Goal: Information Seeking & Learning: Compare options

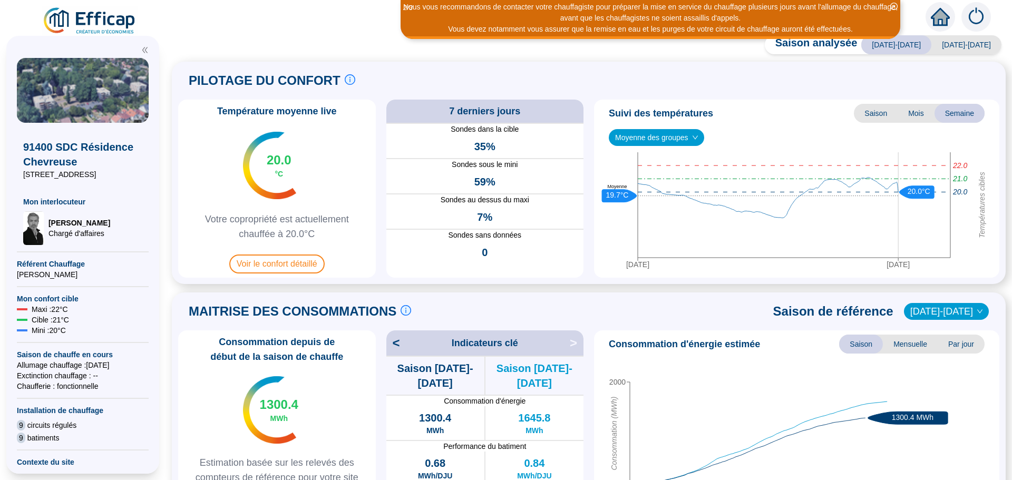
click at [257, 268] on span "Voir le confort détaillé" at bounding box center [276, 264] width 95 height 19
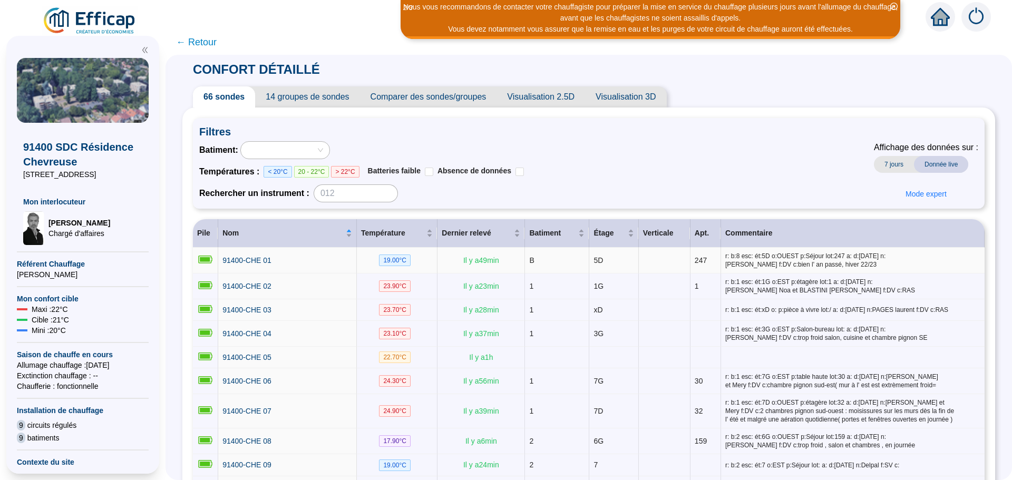
drag, startPoint x: 257, startPoint y: 268, endPoint x: 615, endPoint y: 184, distance: 367.4
click at [615, 184] on div "Batiment : Températures : < 20°C 20 - 22°C > 22°C Batteries faible Absence de d…" at bounding box center [588, 171] width 779 height 61
click at [478, 105] on span "Comparer des sondes/groupes" at bounding box center [428, 96] width 137 height 21
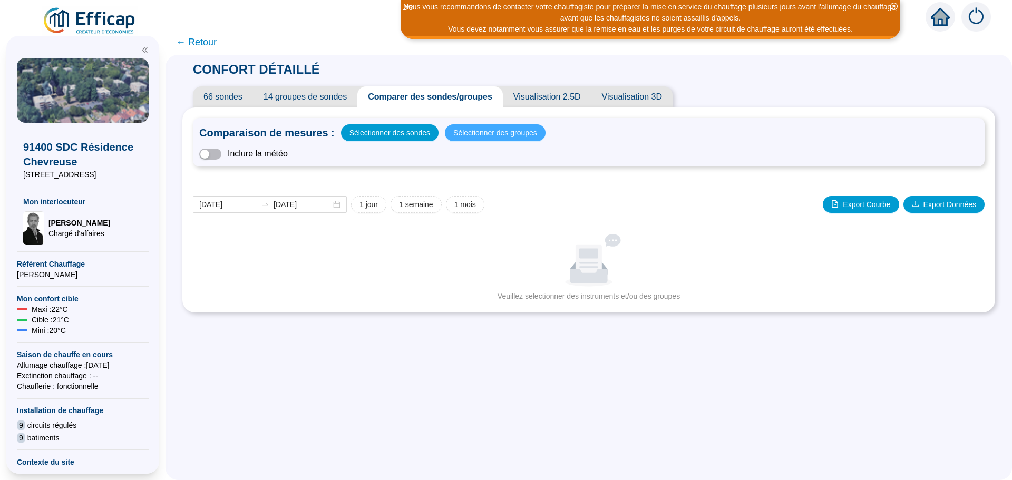
click at [476, 138] on span "Sélectionner des groupes" at bounding box center [496, 133] width 84 height 15
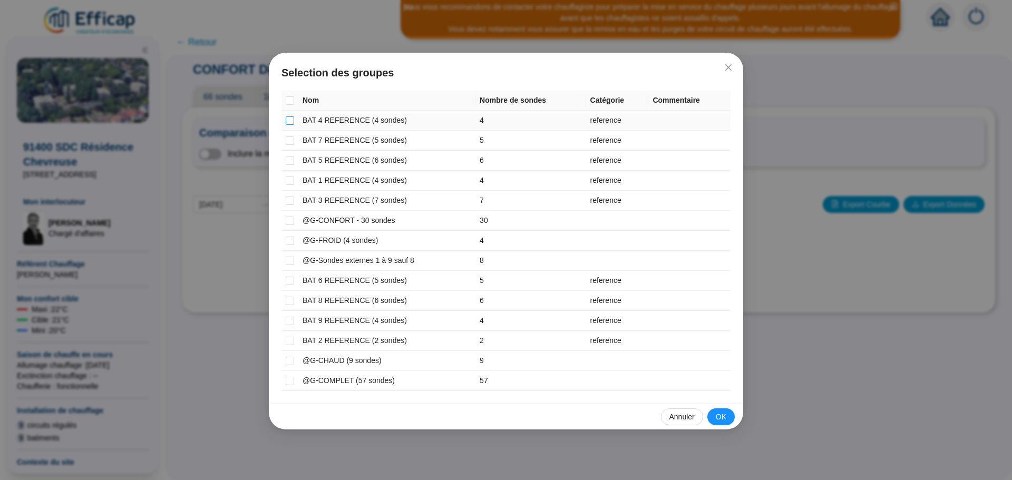
click at [289, 118] on input "checkbox" at bounding box center [290, 121] width 8 height 8
checkbox input "true"
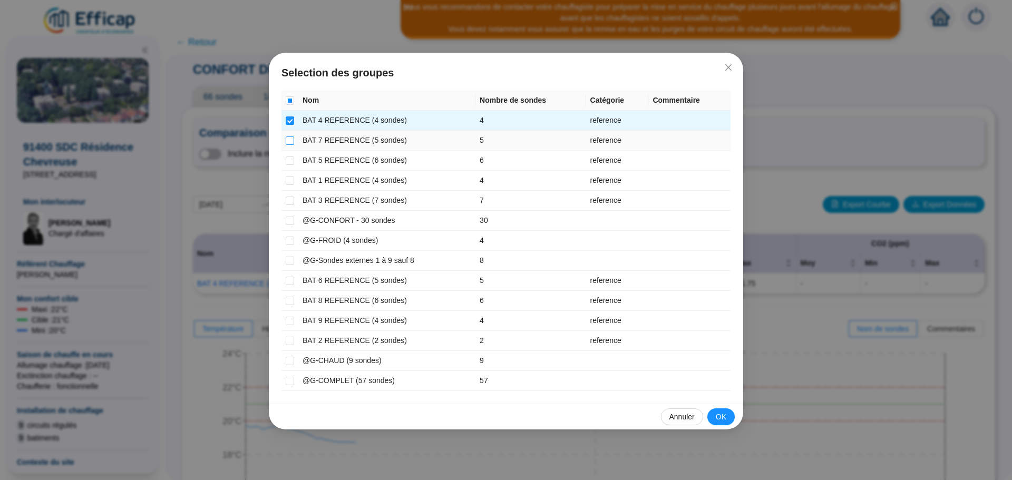
click at [288, 144] on input "checkbox" at bounding box center [290, 141] width 8 height 8
checkbox input "true"
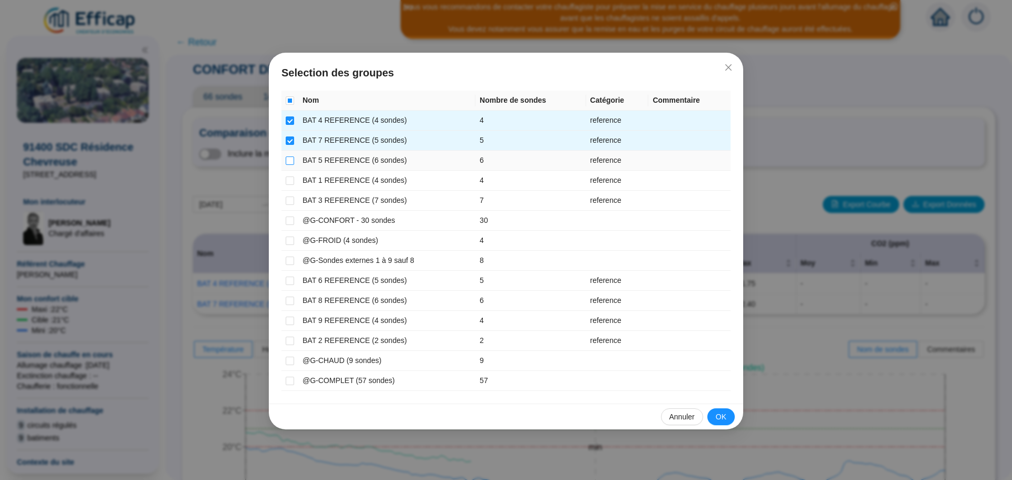
click at [294, 163] on input "checkbox" at bounding box center [290, 161] width 8 height 8
checkbox input "true"
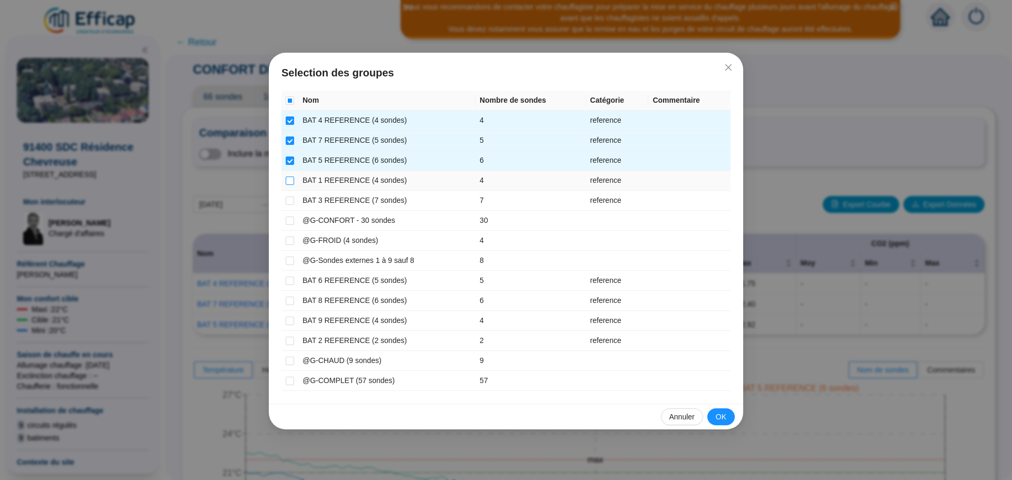
click at [294, 181] on input "checkbox" at bounding box center [290, 181] width 8 height 8
checkbox input "true"
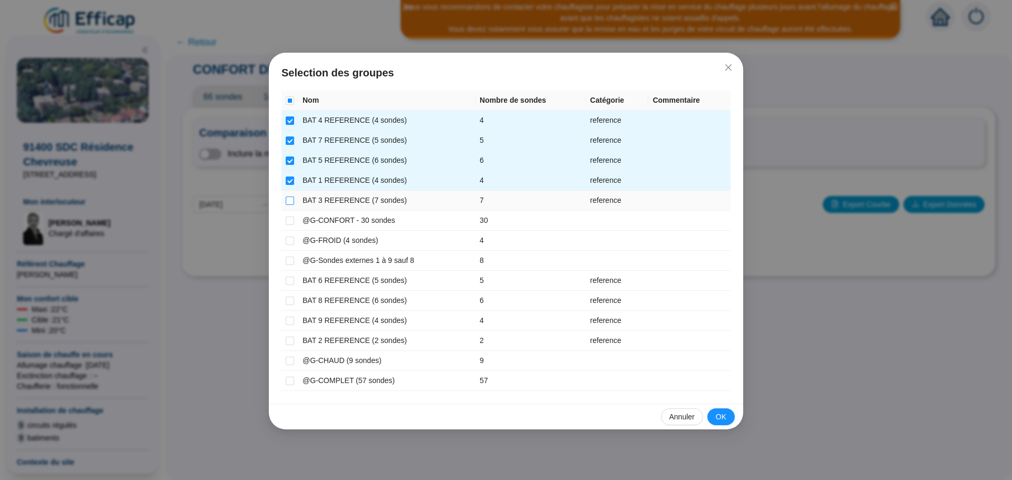
click at [289, 197] on input "checkbox" at bounding box center [290, 201] width 8 height 8
checkbox input "true"
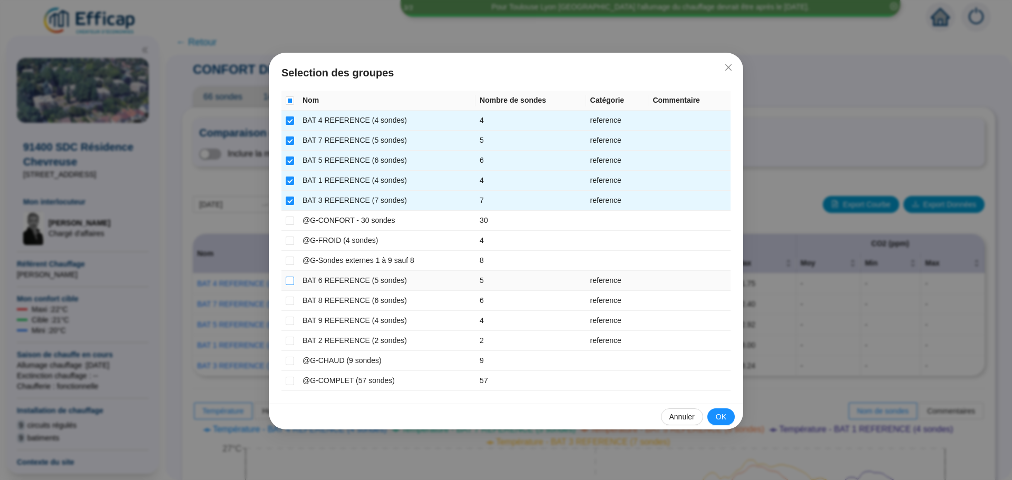
click at [291, 281] on input "checkbox" at bounding box center [290, 281] width 8 height 8
checkbox input "true"
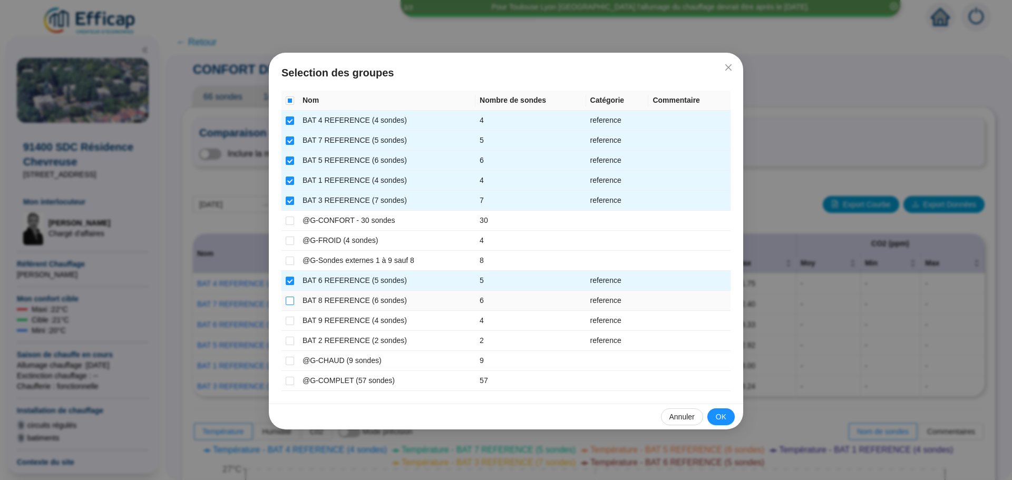
click at [290, 299] on input "checkbox" at bounding box center [290, 301] width 8 height 8
checkbox input "true"
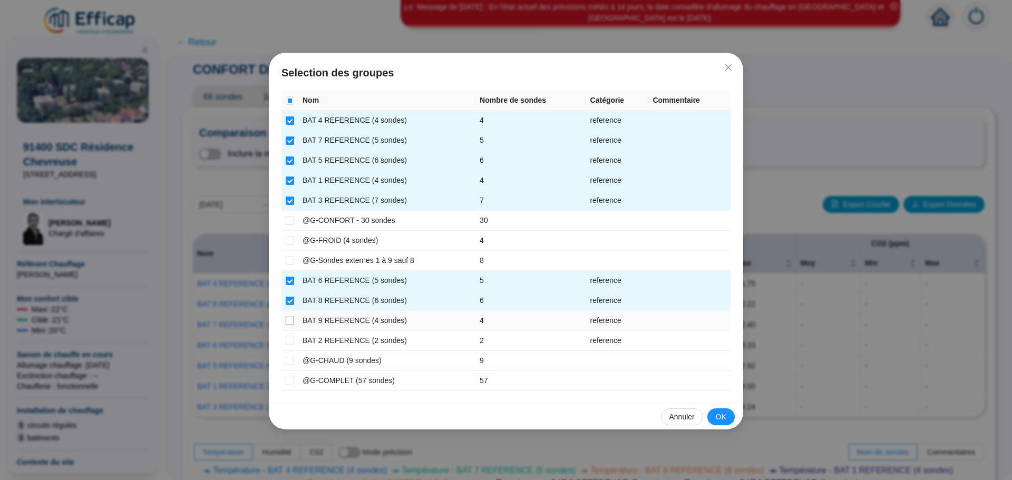
click at [288, 321] on input "checkbox" at bounding box center [290, 321] width 8 height 8
checkbox input "true"
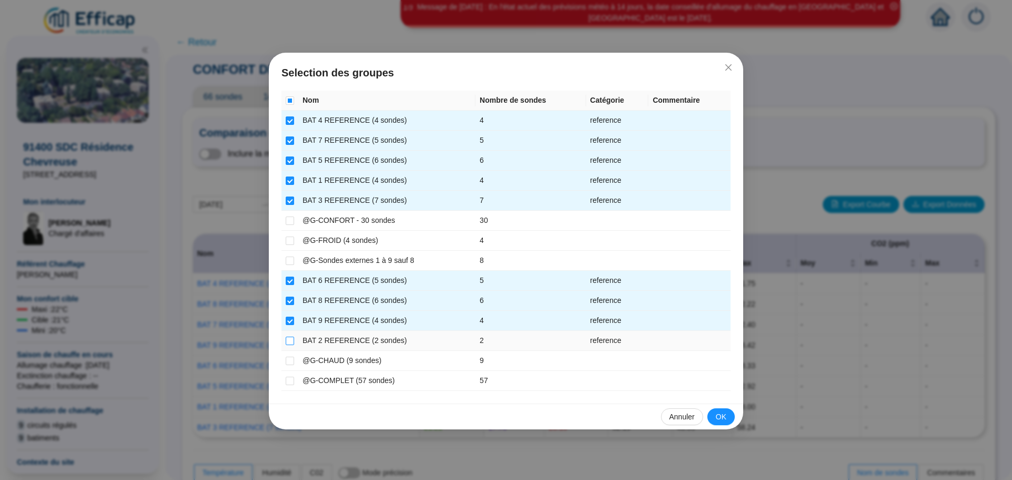
click at [287, 337] on input "checkbox" at bounding box center [290, 341] width 8 height 8
checkbox input "true"
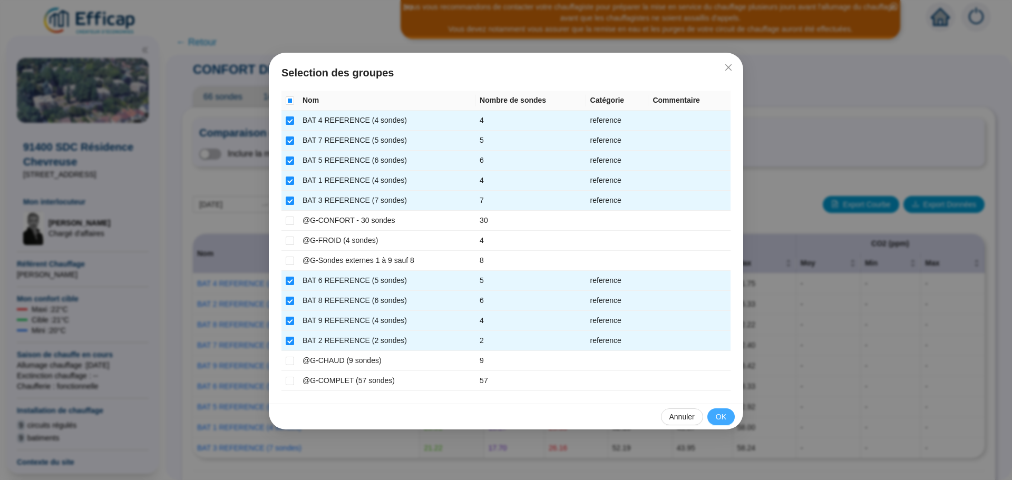
click at [713, 418] on button "OK" at bounding box center [721, 417] width 27 height 17
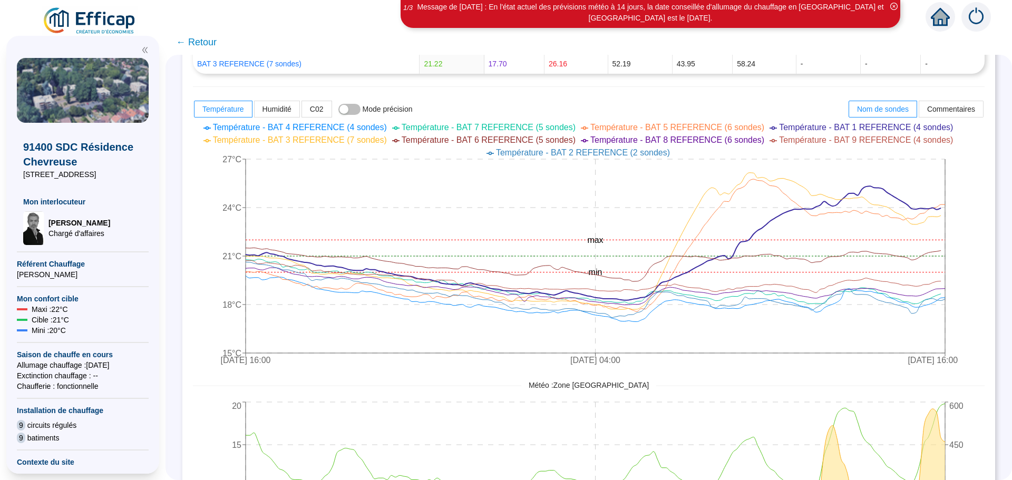
scroll to position [387, 0]
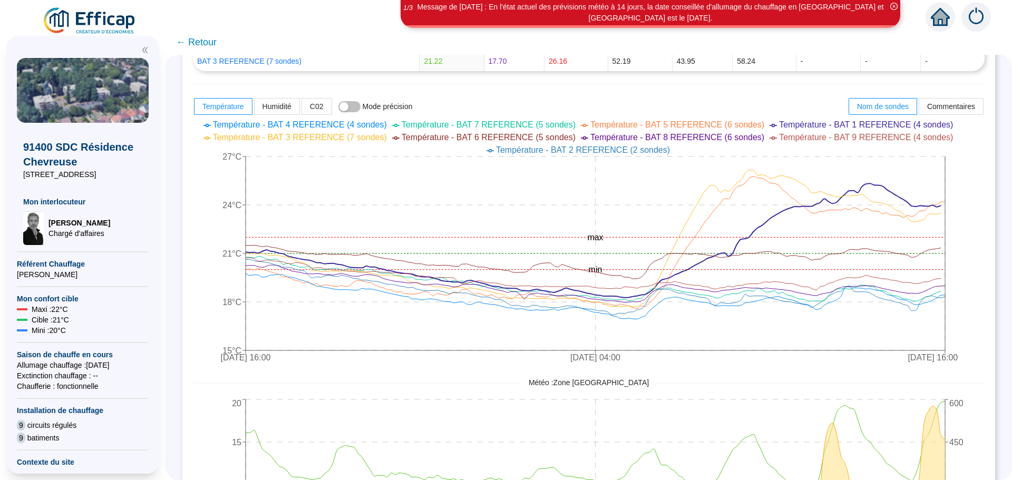
drag, startPoint x: 1008, startPoint y: 263, endPoint x: 992, endPoint y: 323, distance: 62.0
click at [992, 323] on div "CONFORT DÉTAILLÉ 66 sondes 14 groupes de sondes Comparer des sondes/groupes Vis…" at bounding box center [589, 268] width 847 height 426
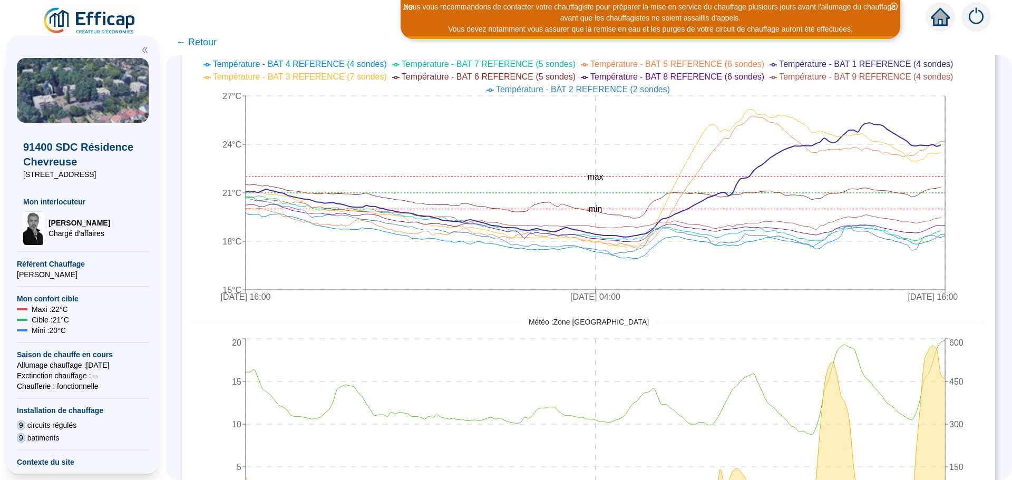
scroll to position [450, 0]
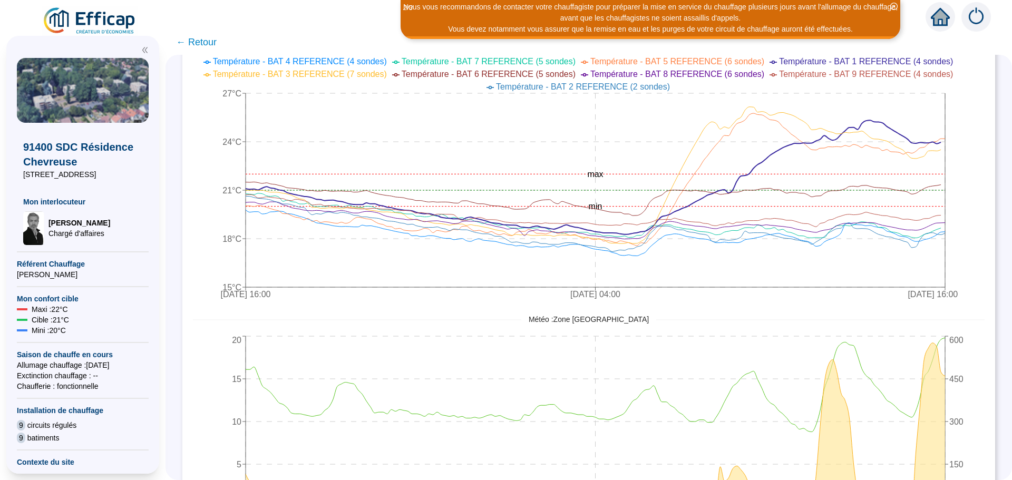
drag, startPoint x: 1007, startPoint y: 328, endPoint x: 795, endPoint y: 272, distance: 219.2
click at [795, 271] on icon "[DATE] 16:00 [DATE] 04:00 [DATE] 16:00 15°C 18°C 21°C 24°C 27°C min max" at bounding box center [581, 179] width 776 height 253
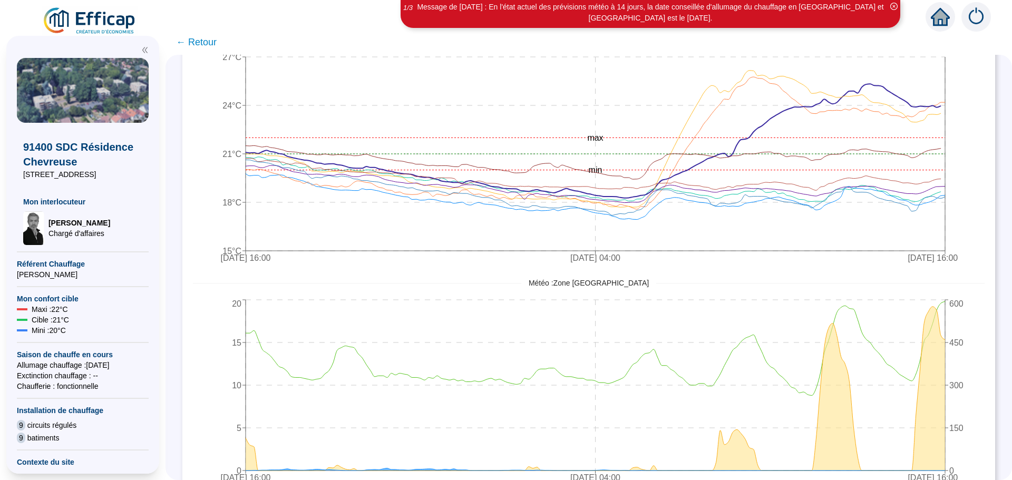
scroll to position [491, 0]
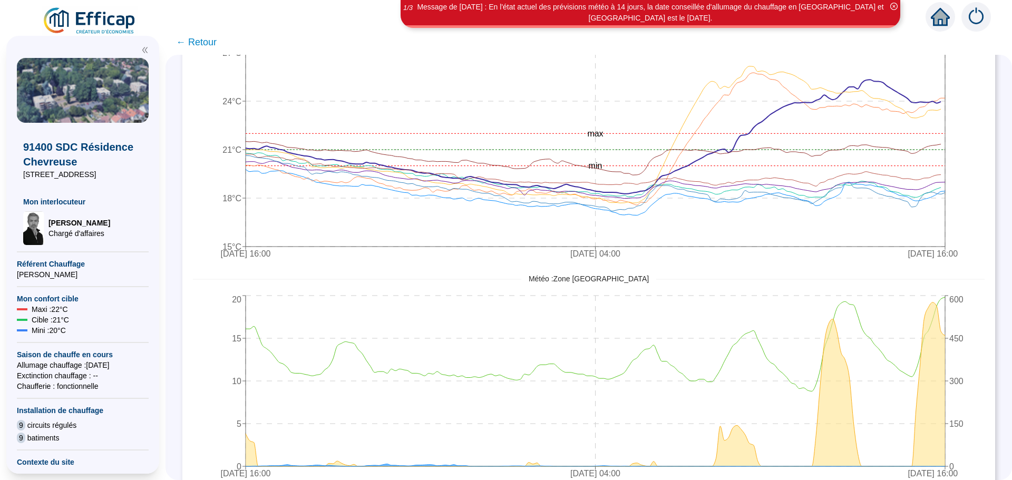
click at [202, 41] on span "← Retour" at bounding box center [196, 42] width 41 height 15
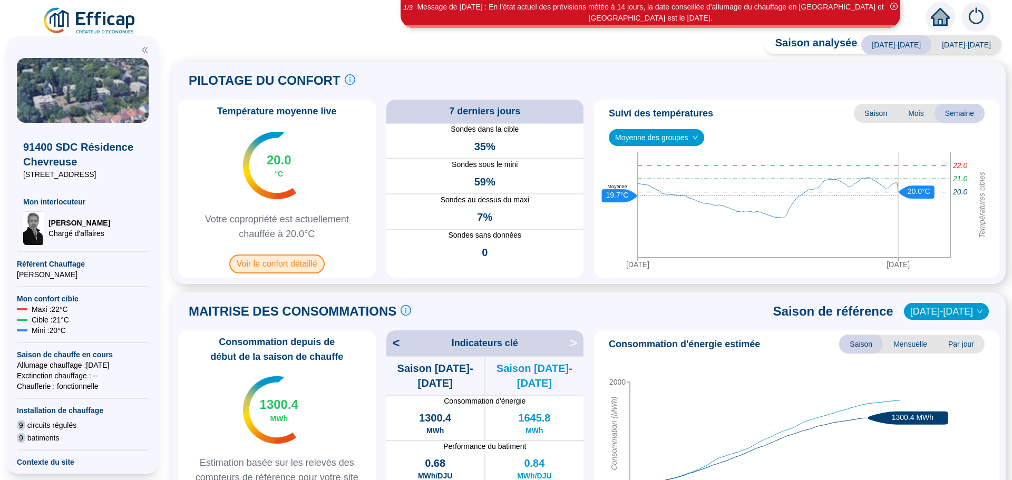
click at [286, 259] on span "Voir le confort détaillé" at bounding box center [276, 264] width 95 height 19
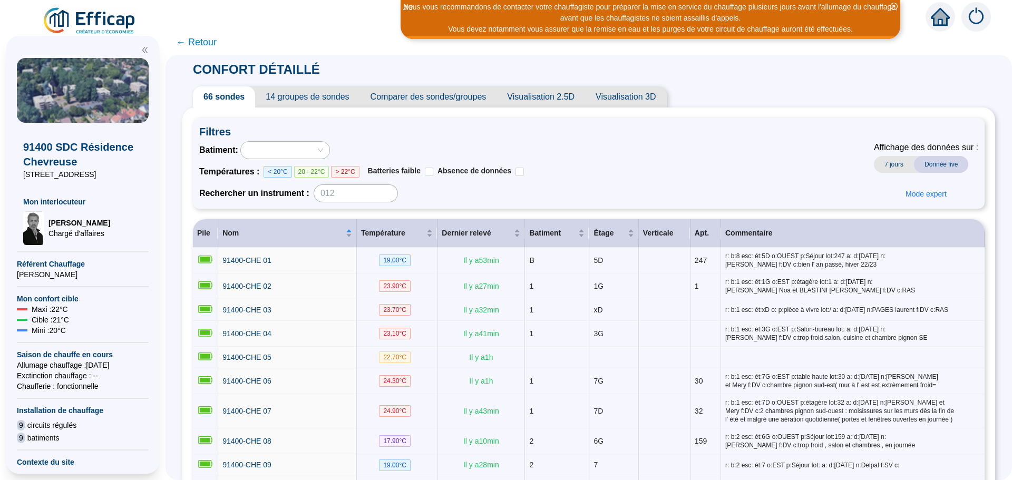
drag, startPoint x: 286, startPoint y: 259, endPoint x: 530, endPoint y: 137, distance: 273.3
click at [530, 137] on span "Filtres" at bounding box center [588, 131] width 779 height 15
click at [438, 97] on span "Comparer des sondes/groupes" at bounding box center [428, 96] width 137 height 21
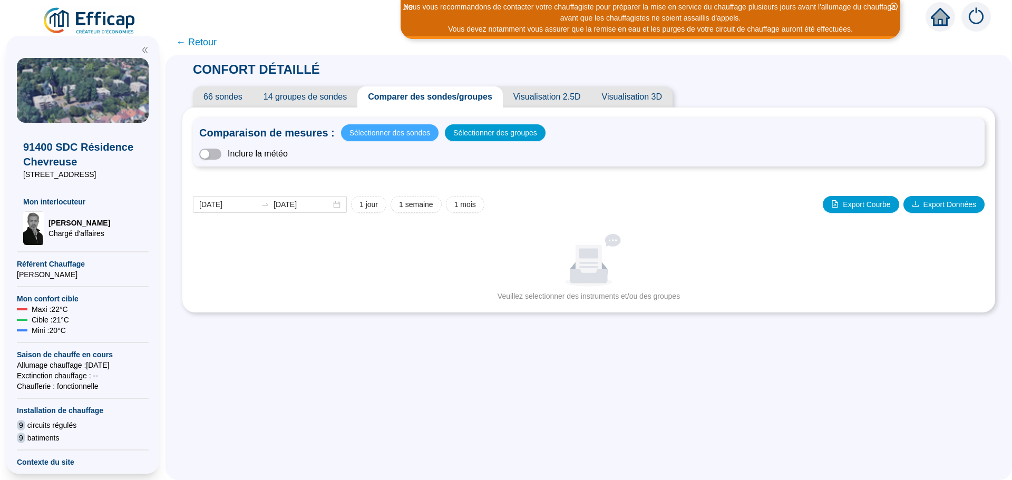
click at [394, 133] on span "Sélectionner des sondes" at bounding box center [390, 133] width 81 height 15
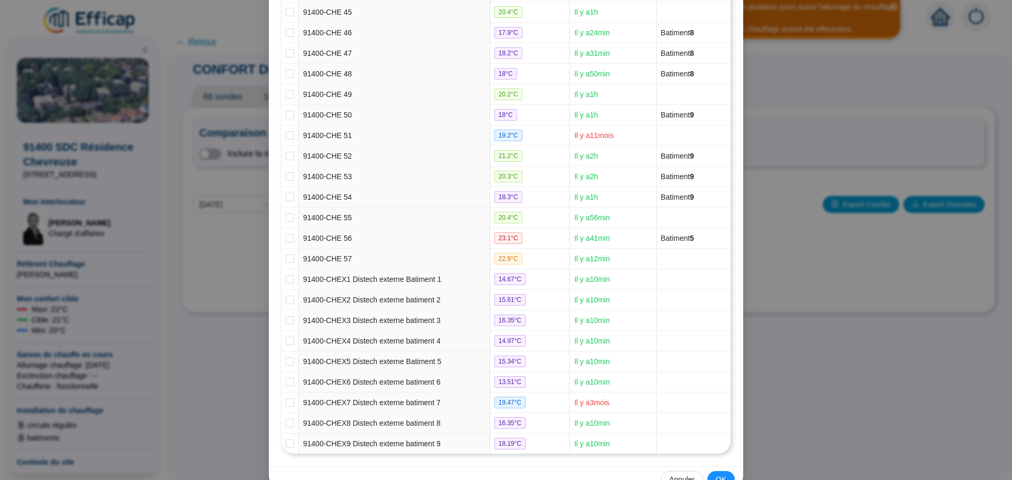
scroll to position [1079, 0]
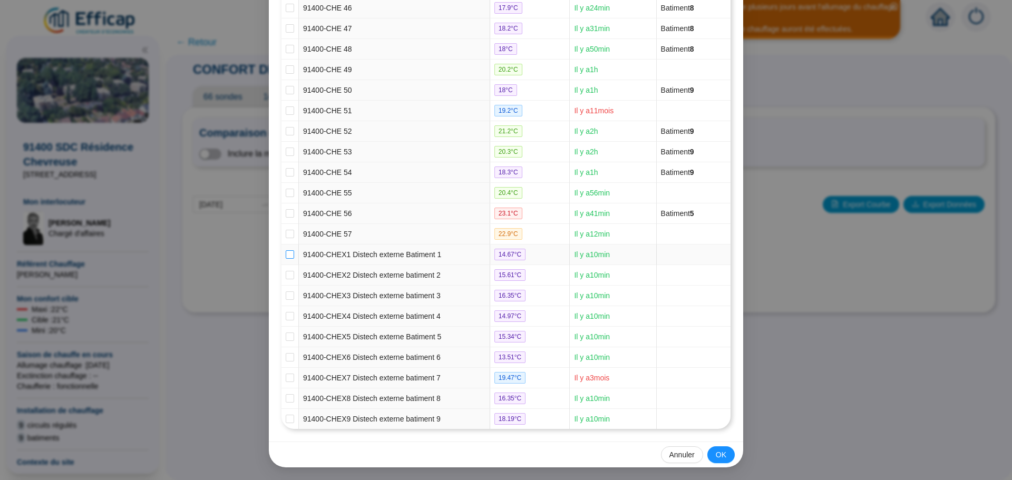
click at [288, 253] on input "checkbox" at bounding box center [290, 254] width 8 height 8
checkbox input "true"
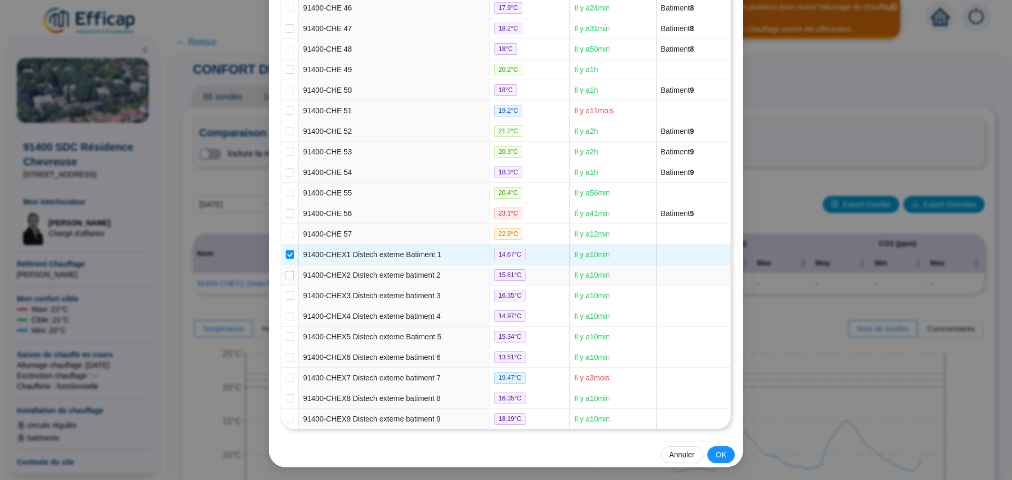
click at [290, 274] on input "checkbox" at bounding box center [290, 275] width 8 height 8
checkbox input "true"
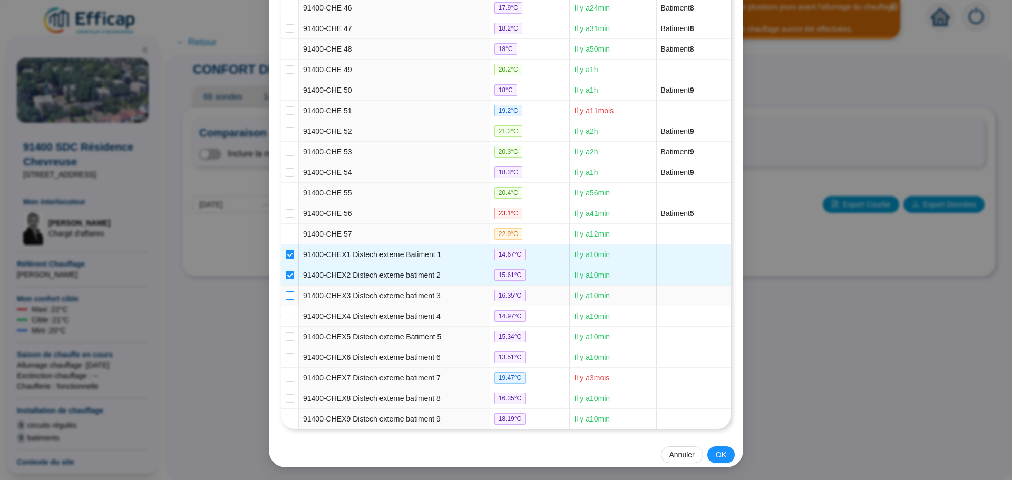
click at [288, 291] on label at bounding box center [290, 296] width 8 height 11
click at [288, 292] on input "checkbox" at bounding box center [290, 296] width 8 height 8
checkbox input "true"
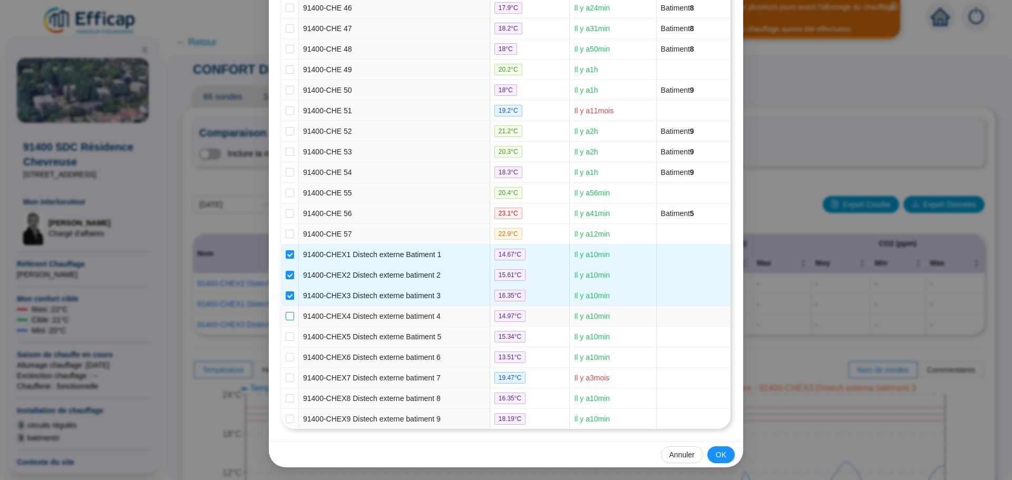
click at [286, 312] on label at bounding box center [290, 316] width 8 height 11
click at [286, 312] on input "checkbox" at bounding box center [290, 316] width 8 height 8
checkbox input "true"
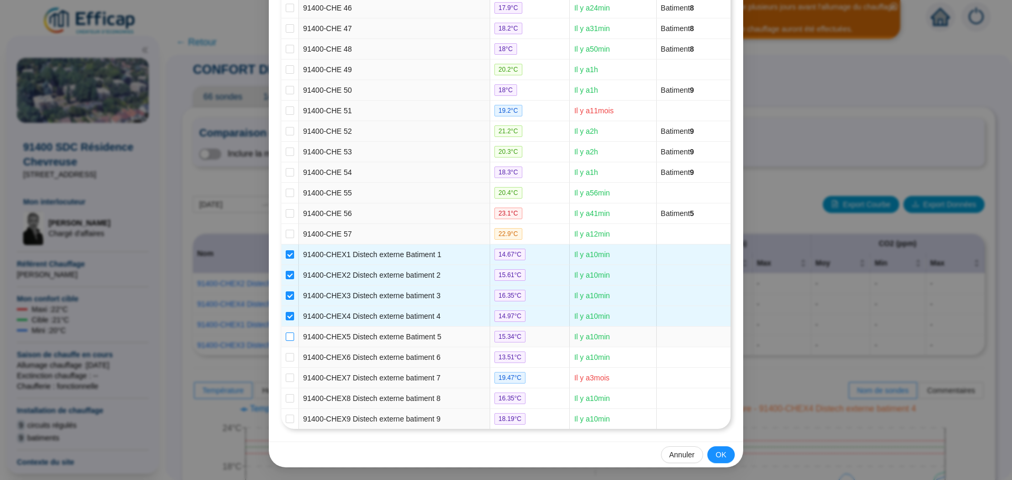
click at [286, 335] on input "checkbox" at bounding box center [290, 337] width 8 height 8
checkbox input "true"
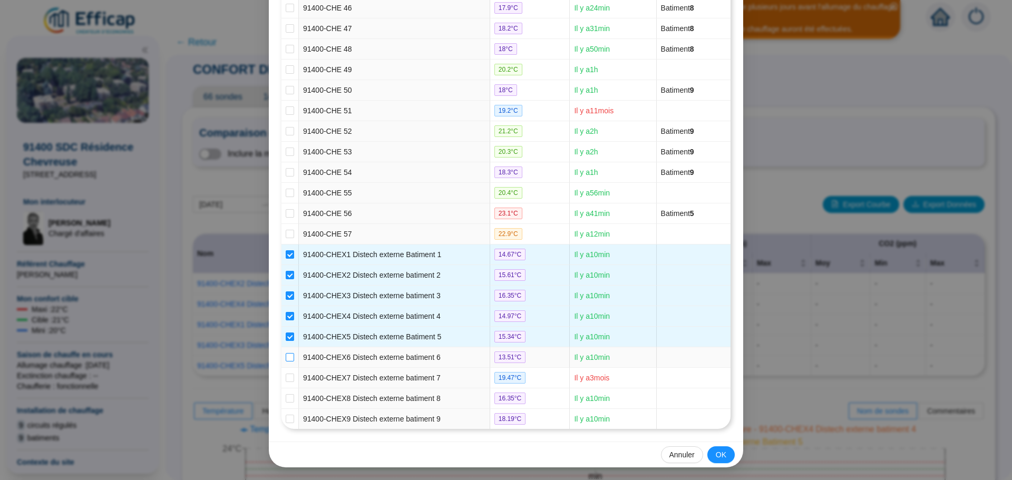
click at [286, 355] on input "checkbox" at bounding box center [290, 357] width 8 height 8
checkbox input "true"
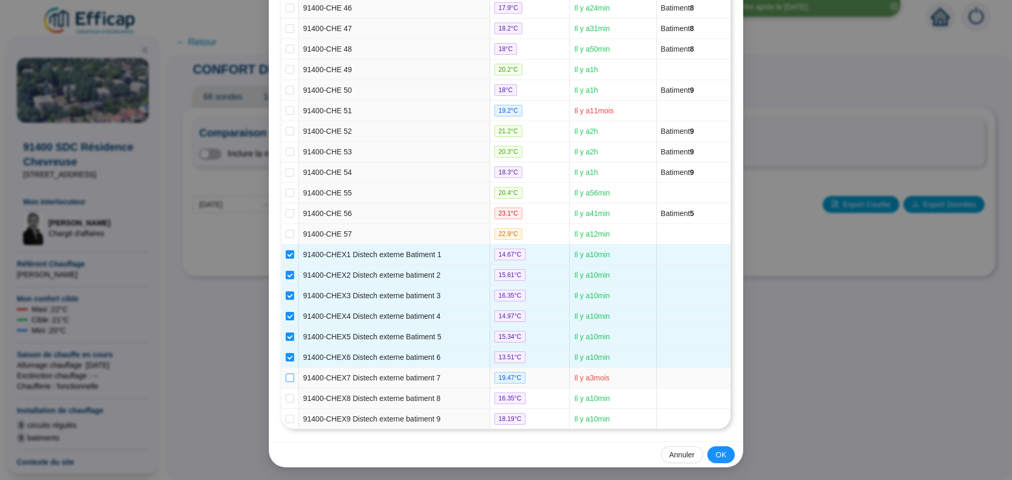
click at [287, 377] on input "checkbox" at bounding box center [290, 378] width 8 height 8
checkbox input "true"
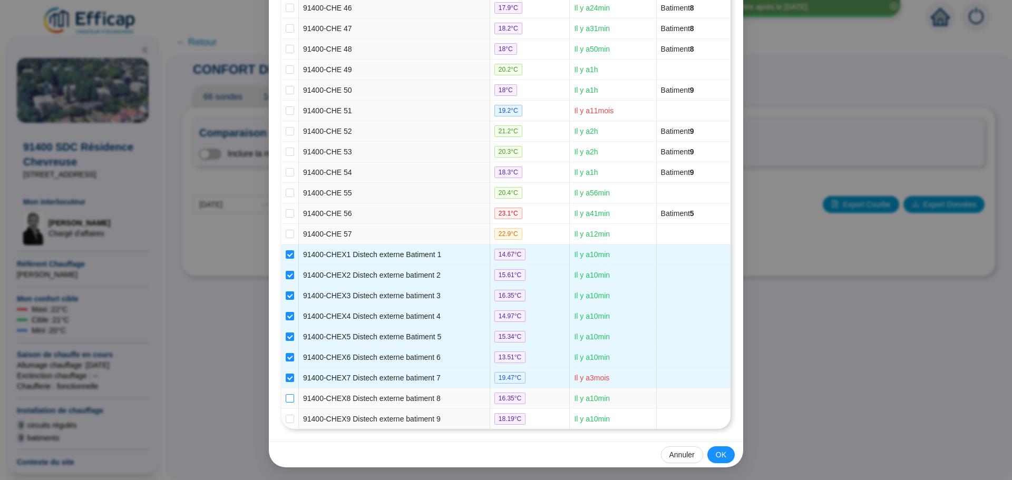
click at [286, 400] on input "checkbox" at bounding box center [290, 398] width 8 height 8
checkbox input "true"
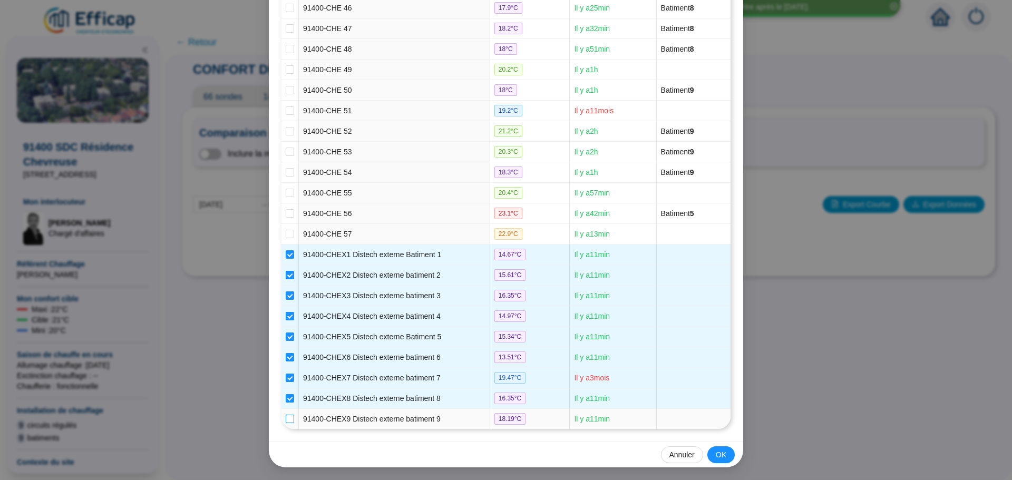
click at [288, 419] on input "checkbox" at bounding box center [290, 419] width 8 height 8
checkbox input "true"
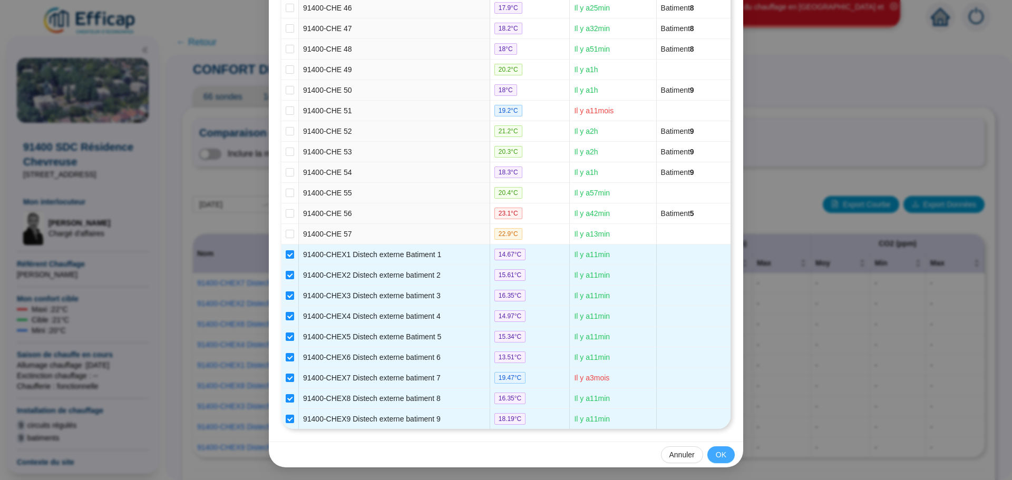
click at [716, 455] on span "OK" at bounding box center [721, 455] width 11 height 11
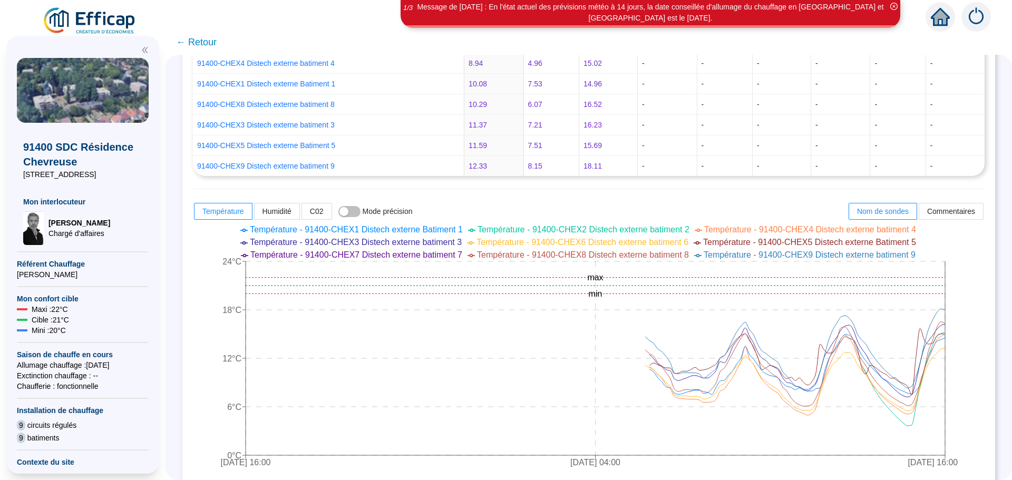
scroll to position [279, 0]
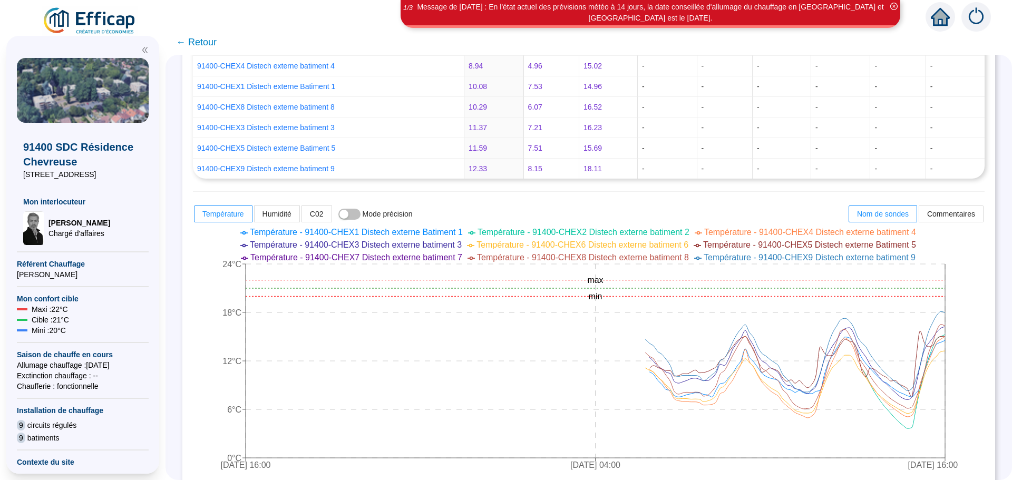
drag, startPoint x: 998, startPoint y: 346, endPoint x: 505, endPoint y: 147, distance: 531.3
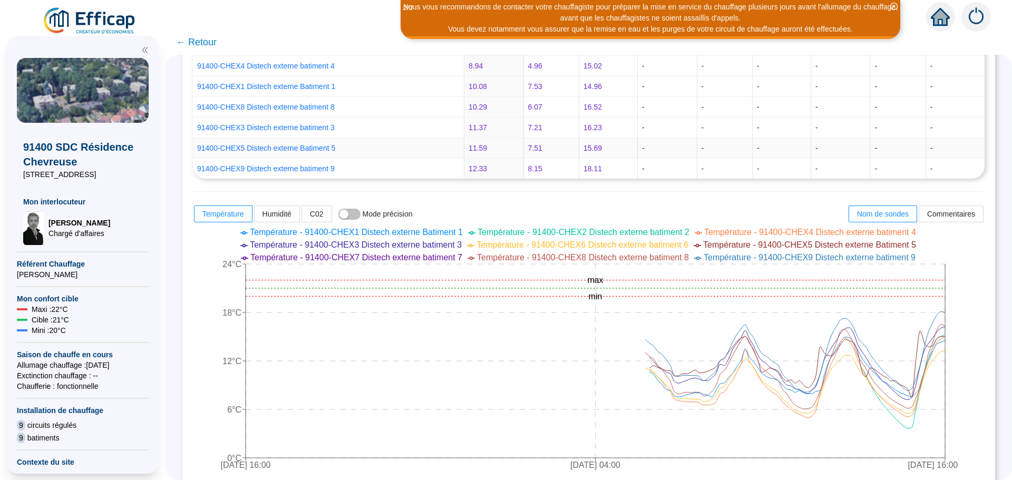
drag, startPoint x: 505, startPoint y: 147, endPoint x: 330, endPoint y: 378, distance: 290.1
click at [330, 378] on icon "[DATE] 16:00 [DATE] 04:00 [DATE] 16:00 0°C 6°C 12°C 18°C 24°C min max" at bounding box center [581, 350] width 776 height 253
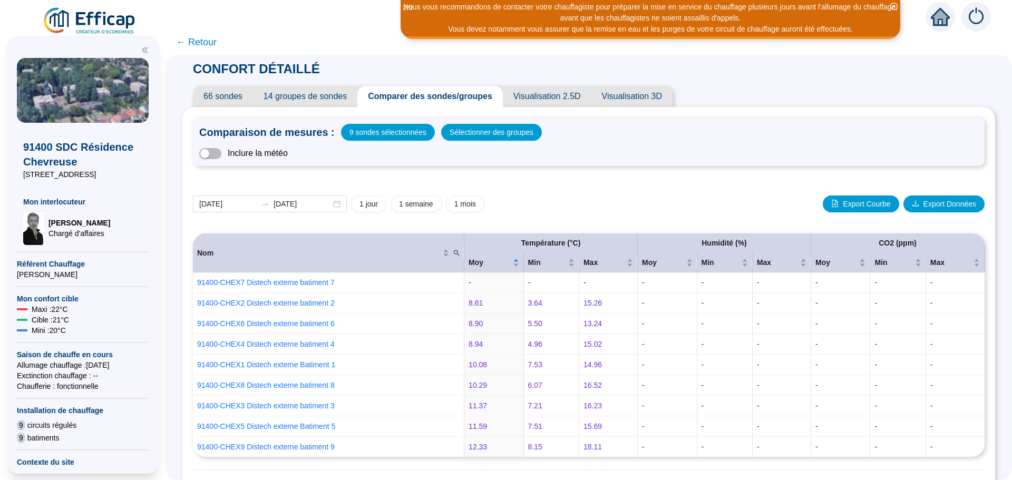
scroll to position [0, 0]
click at [200, 47] on span "← Retour" at bounding box center [196, 42] width 41 height 15
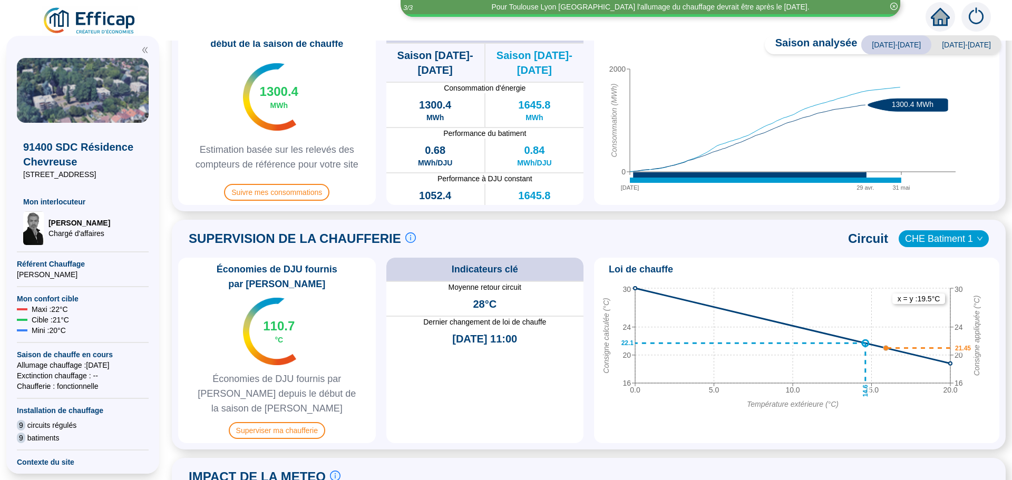
scroll to position [211, 0]
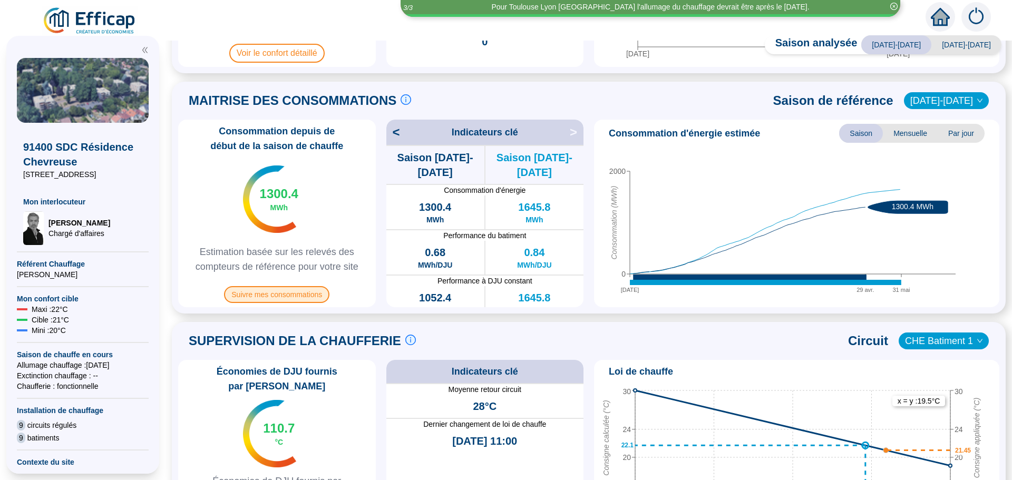
click at [295, 299] on span "Suivre mes consommations" at bounding box center [276, 294] width 105 height 17
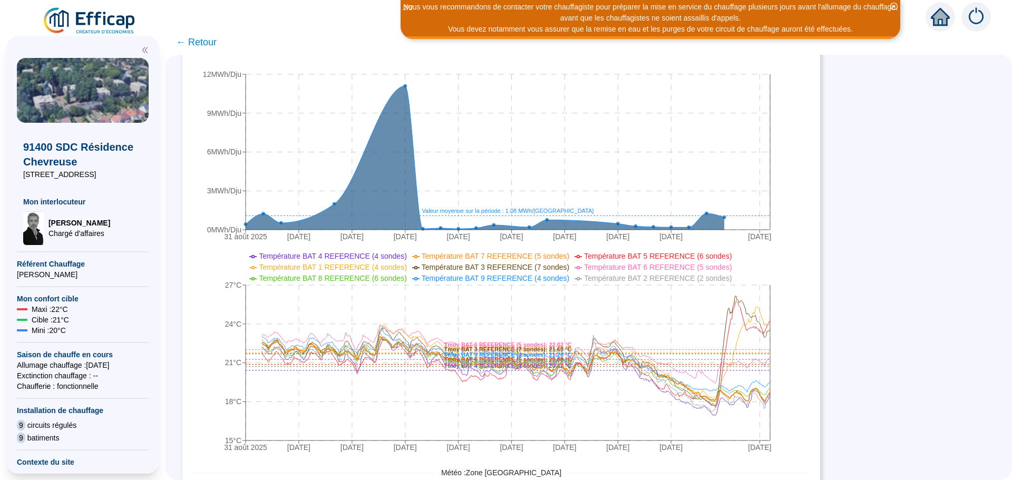
scroll to position [738, 0]
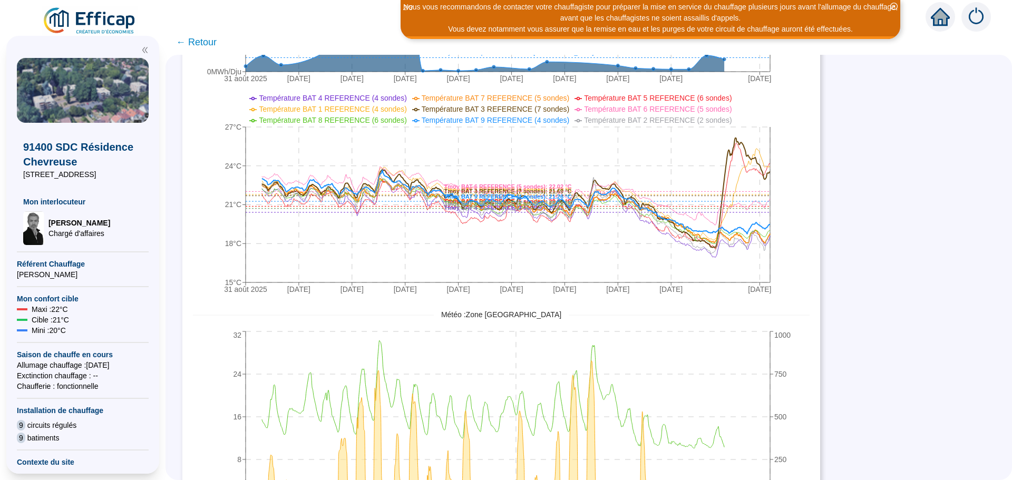
click at [200, 39] on span "← Retour" at bounding box center [196, 42] width 41 height 15
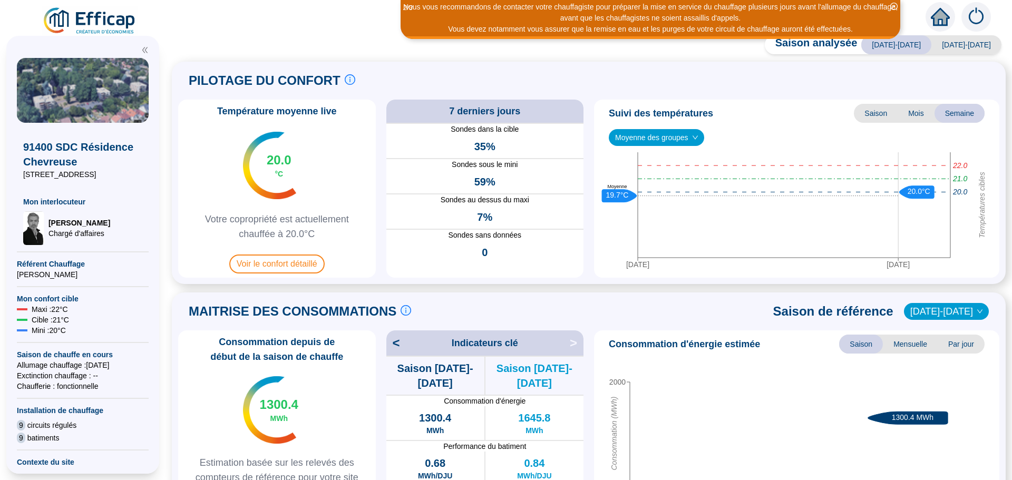
click at [204, 44] on div "Saison analysée [DATE]-[DATE] [DATE]-[DATE] PILOTAGE DU CONFORT Le pilotage du …" at bounding box center [589, 261] width 847 height 440
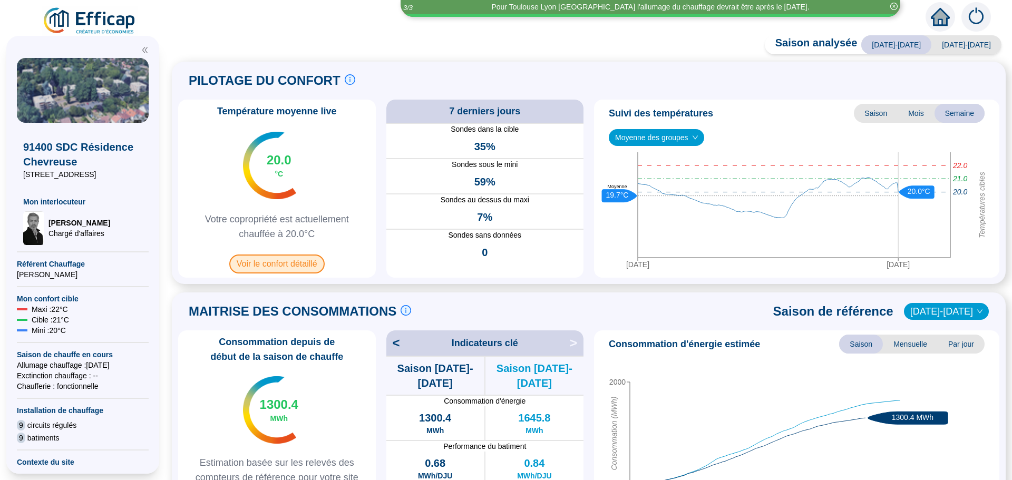
click at [273, 258] on span "Voir le confort détaillé" at bounding box center [276, 264] width 95 height 19
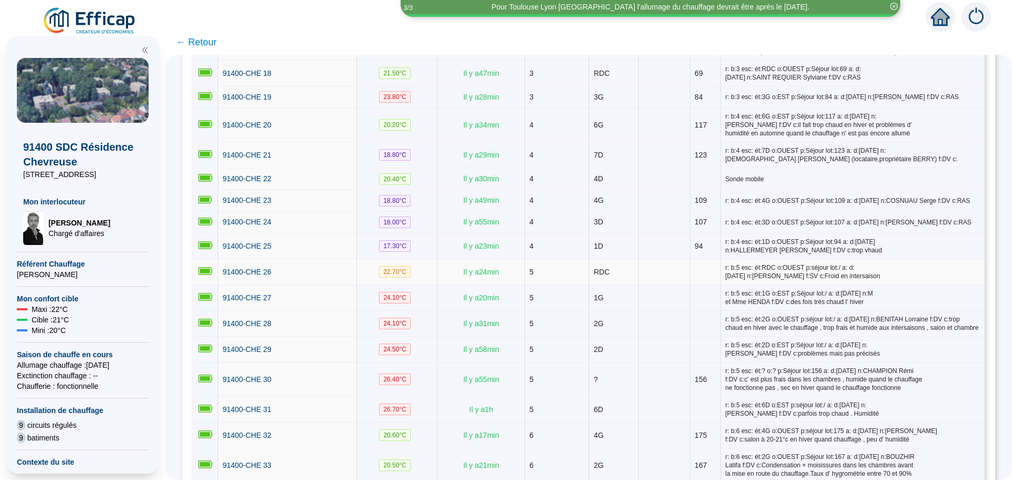
scroll to position [620, 0]
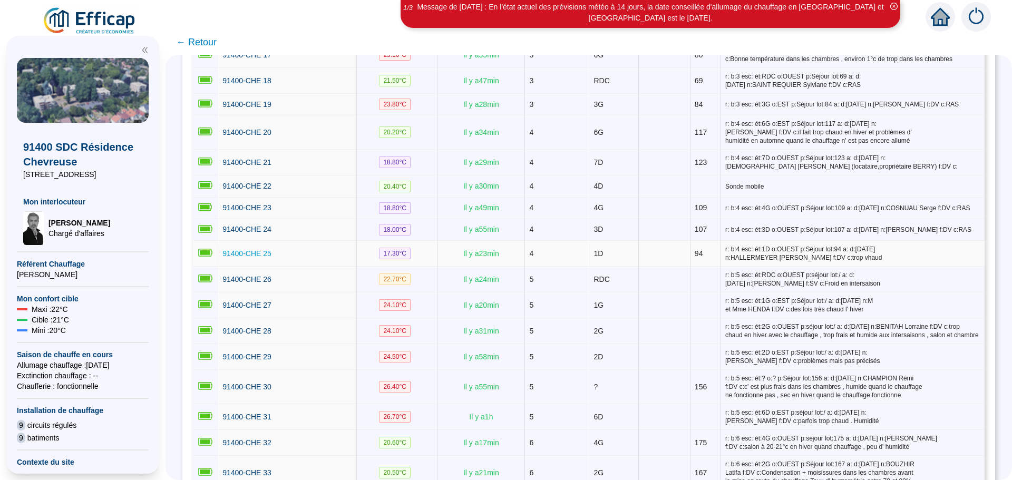
click at [272, 252] on span "91400-CHE 25" at bounding box center [247, 253] width 49 height 8
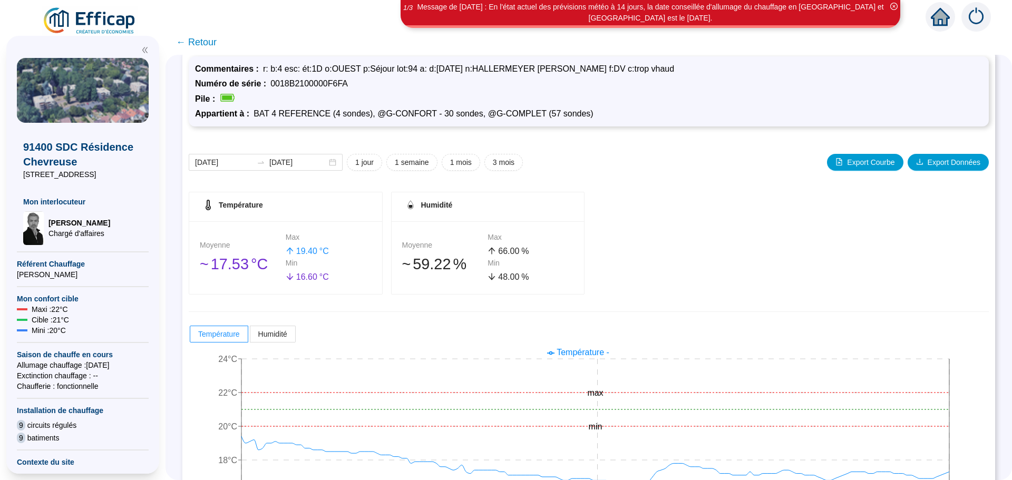
scroll to position [83, 0]
